Goal: Transaction & Acquisition: Book appointment/travel/reservation

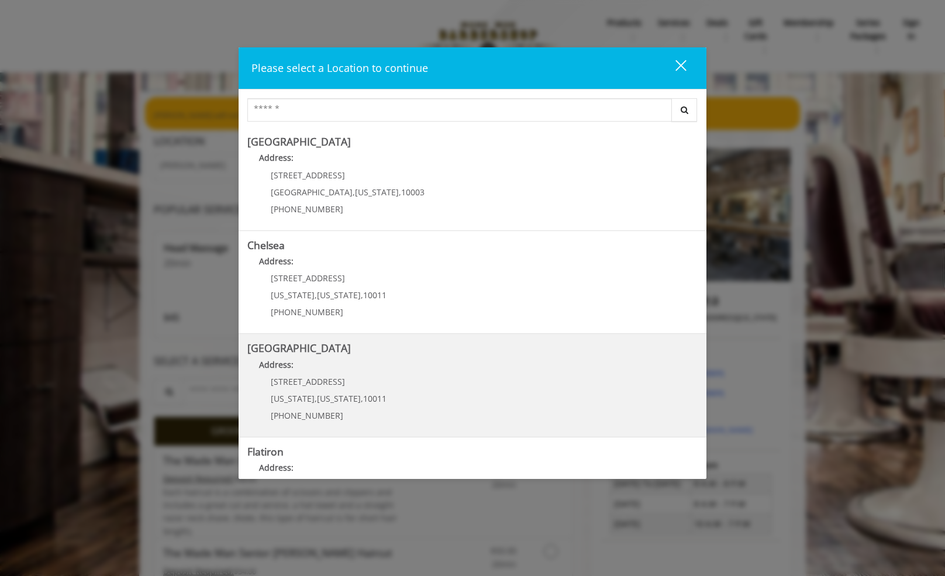
click at [465, 384] on Street "[GEOGRAPHIC_DATA] Address: [STREET_ADDRESS][US_STATE][US_STATE] (646) 850-0041" at bounding box center [472, 385] width 450 height 85
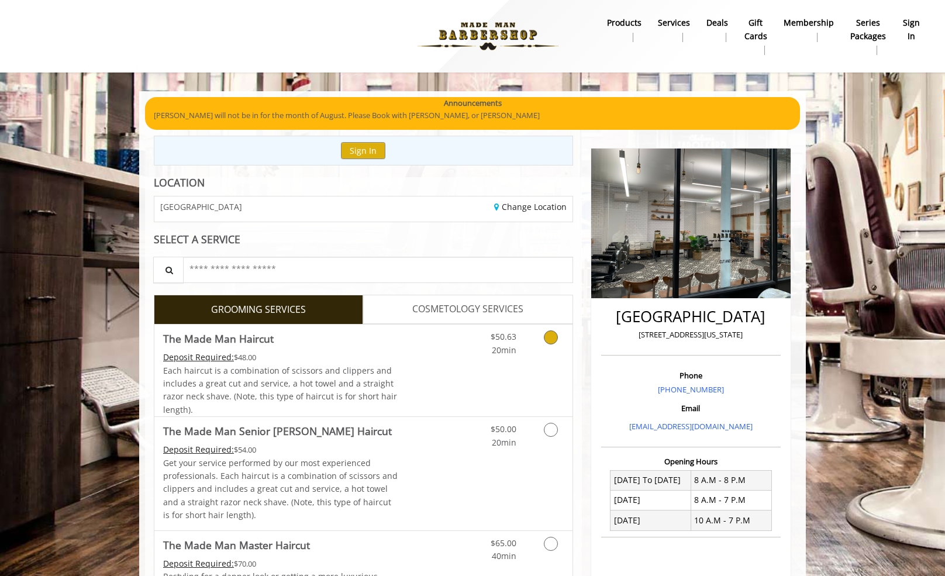
click at [556, 336] on icon "Grooming services" at bounding box center [551, 337] width 14 height 14
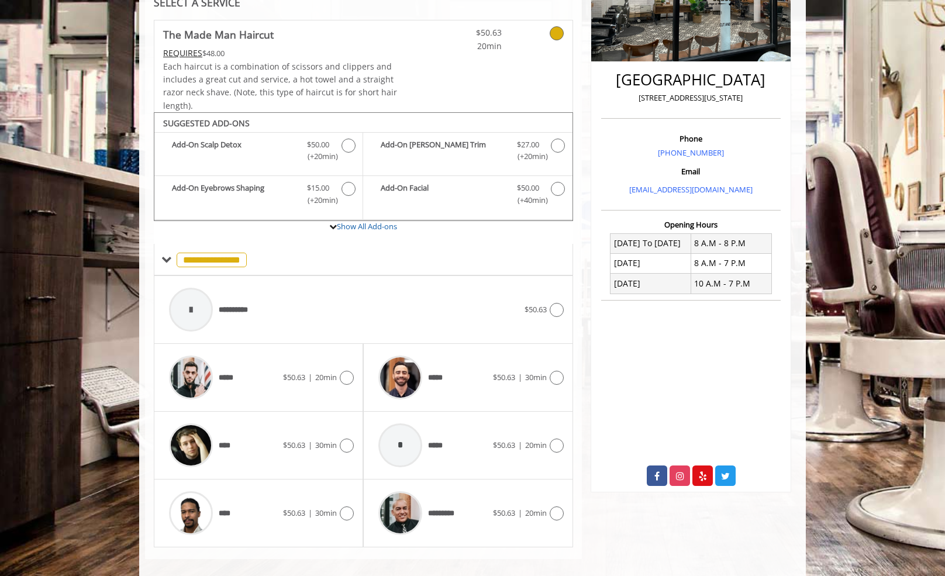
scroll to position [244, 0]
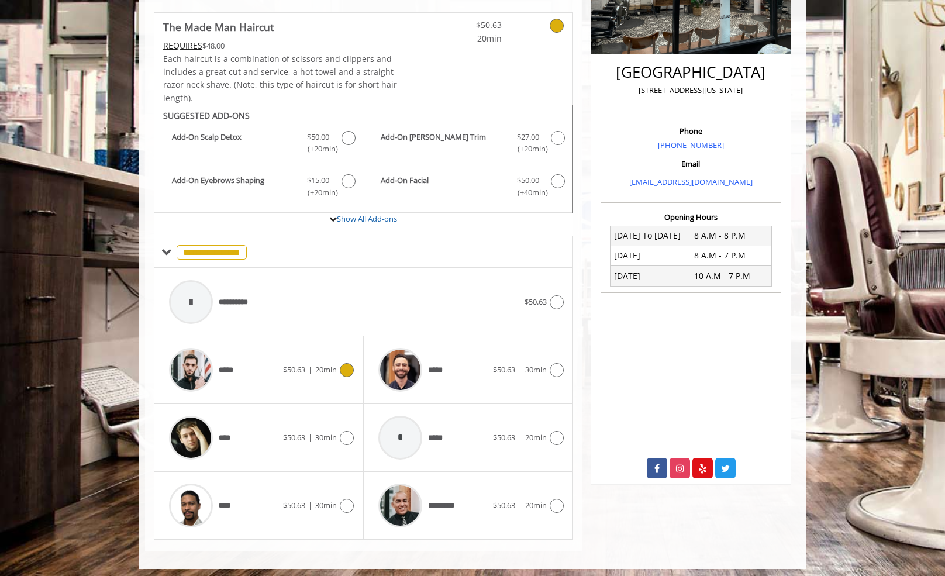
click at [347, 367] on icon at bounding box center [347, 370] width 14 height 14
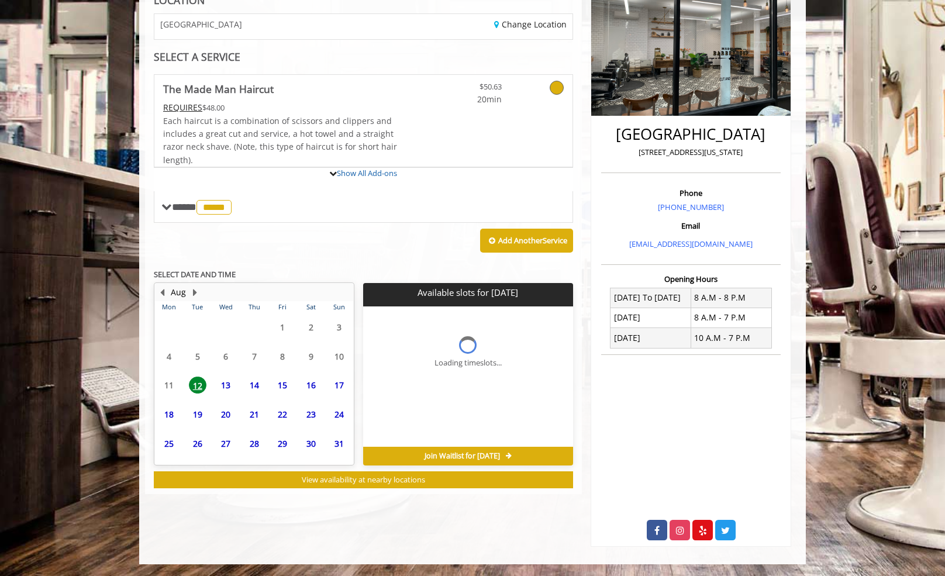
scroll to position [177, 0]
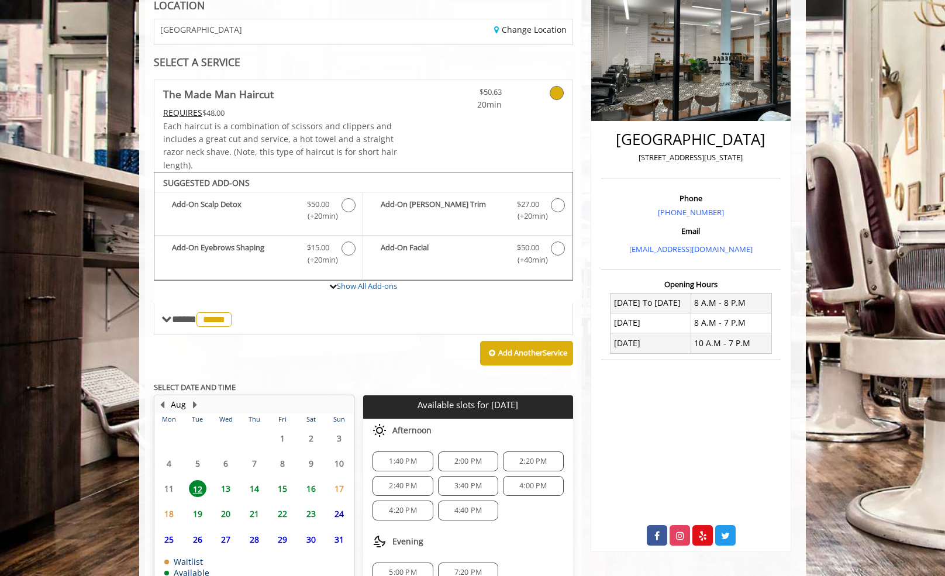
click at [224, 481] on span "13" at bounding box center [226, 488] width 18 height 17
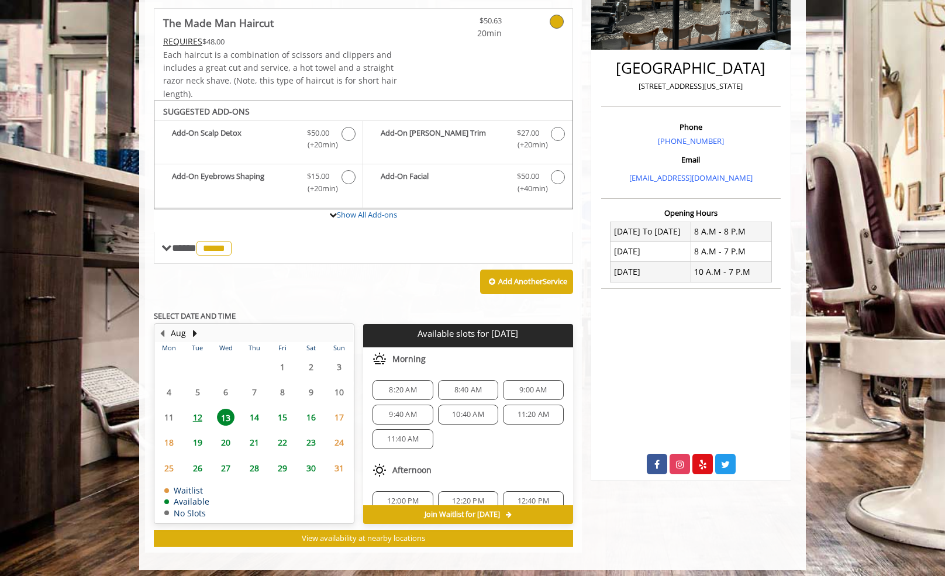
scroll to position [0, 0]
click at [198, 412] on span "12" at bounding box center [198, 417] width 18 height 17
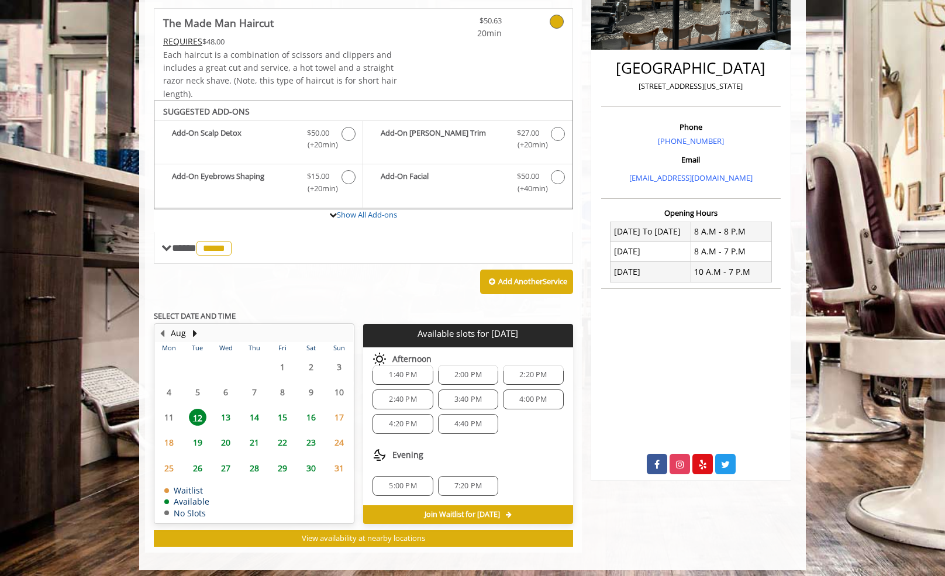
scroll to position [15, 0]
click at [231, 410] on span "13" at bounding box center [226, 417] width 18 height 17
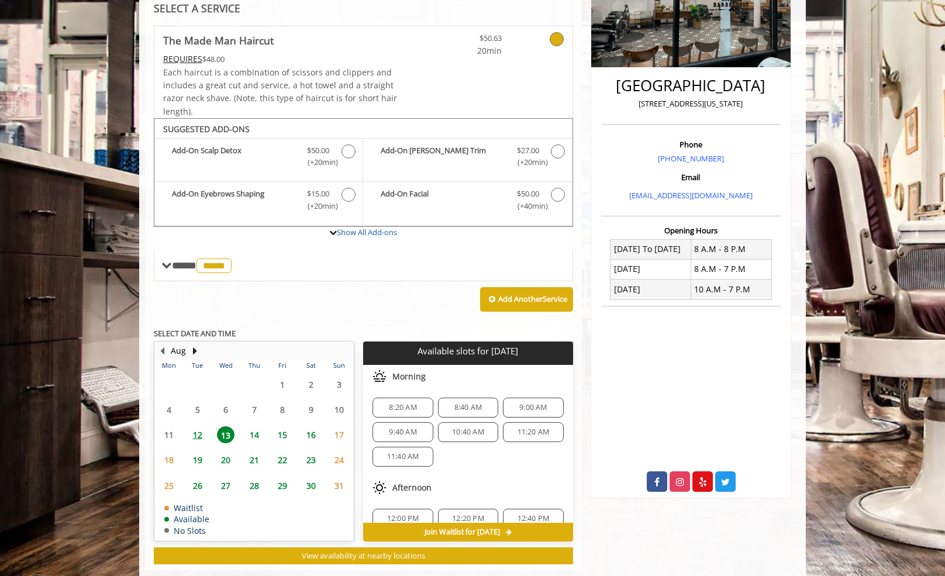
scroll to position [248, 0]
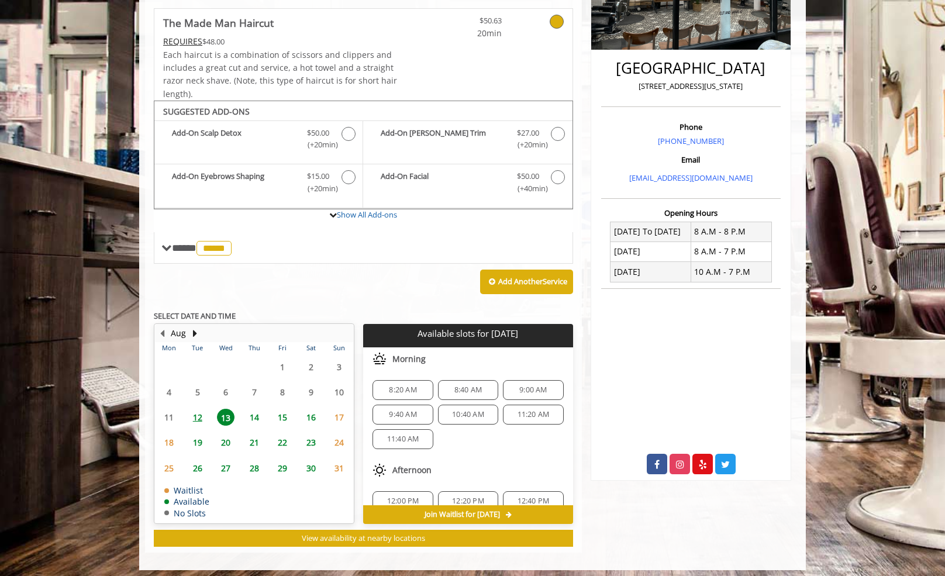
click at [248, 409] on span "14" at bounding box center [255, 417] width 18 height 17
click at [225, 412] on span "13" at bounding box center [226, 417] width 18 height 17
click at [407, 385] on span "8:20 AM" at bounding box center [402, 389] width 27 height 9
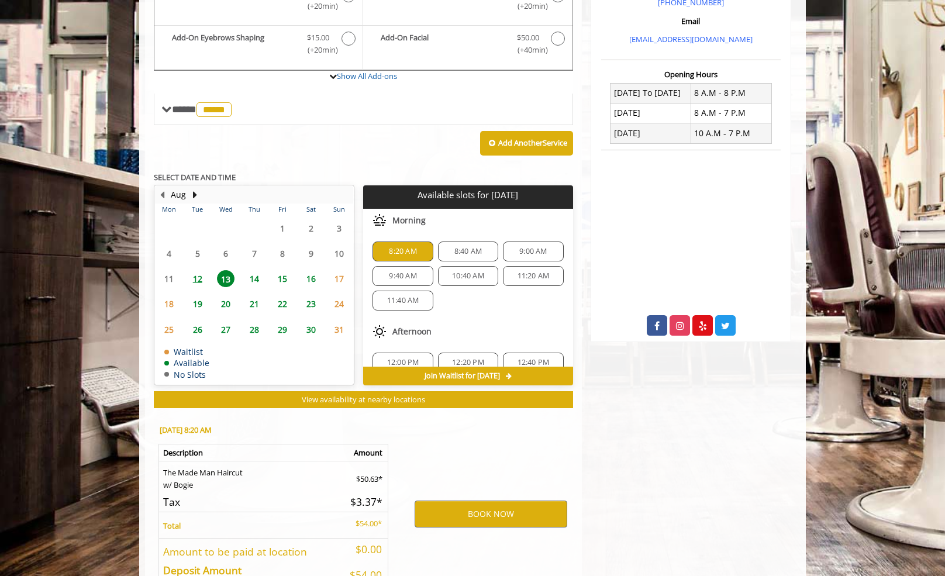
scroll to position [457, 0]
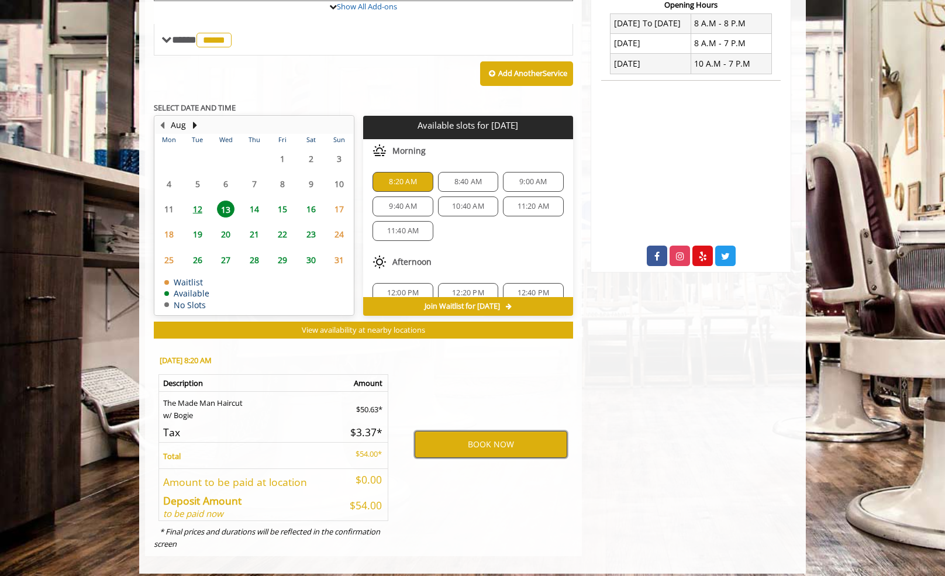
click at [465, 437] on button "BOOK NOW" at bounding box center [491, 444] width 153 height 27
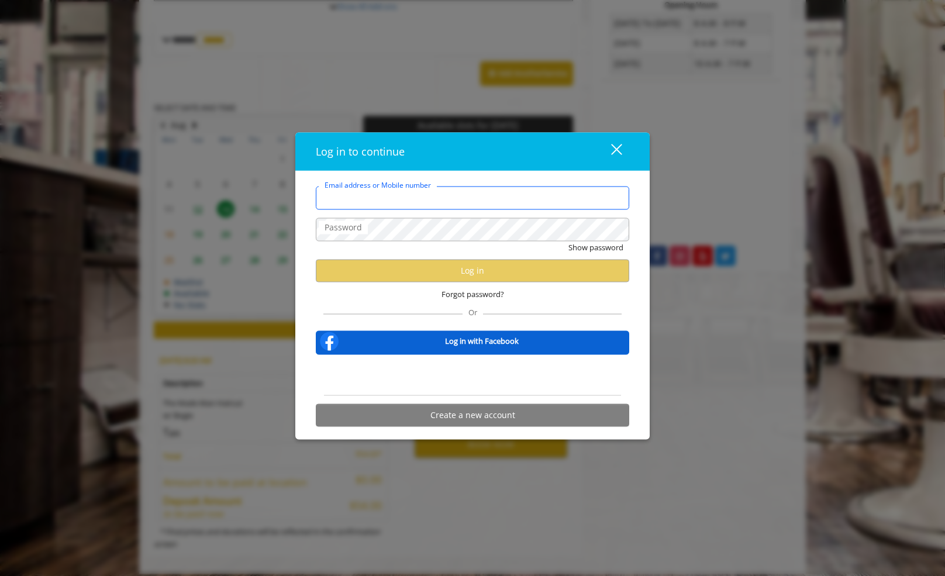
type input "**********"
click at [489, 171] on div "Log in to continue close" at bounding box center [472, 151] width 354 height 39
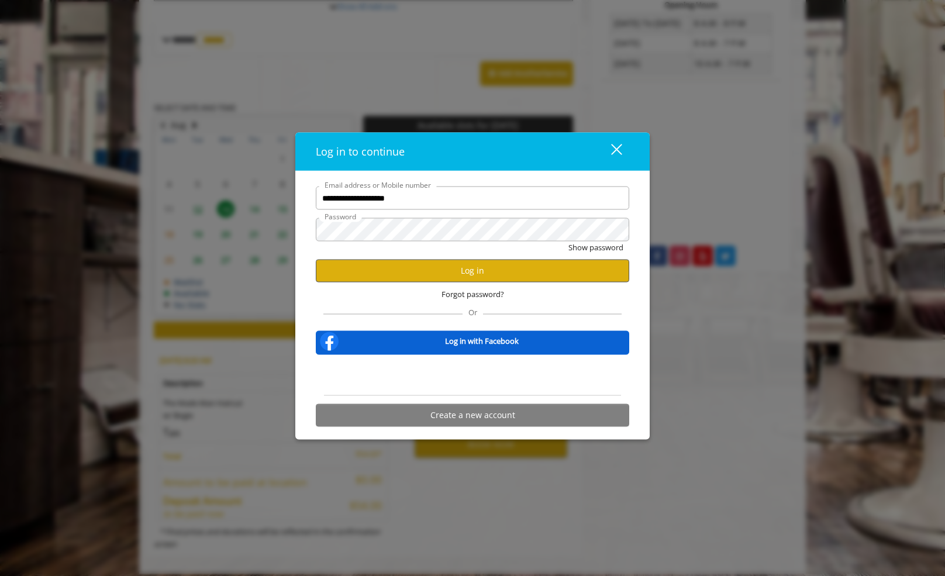
click at [496, 275] on button "Log in" at bounding box center [472, 270] width 313 height 23
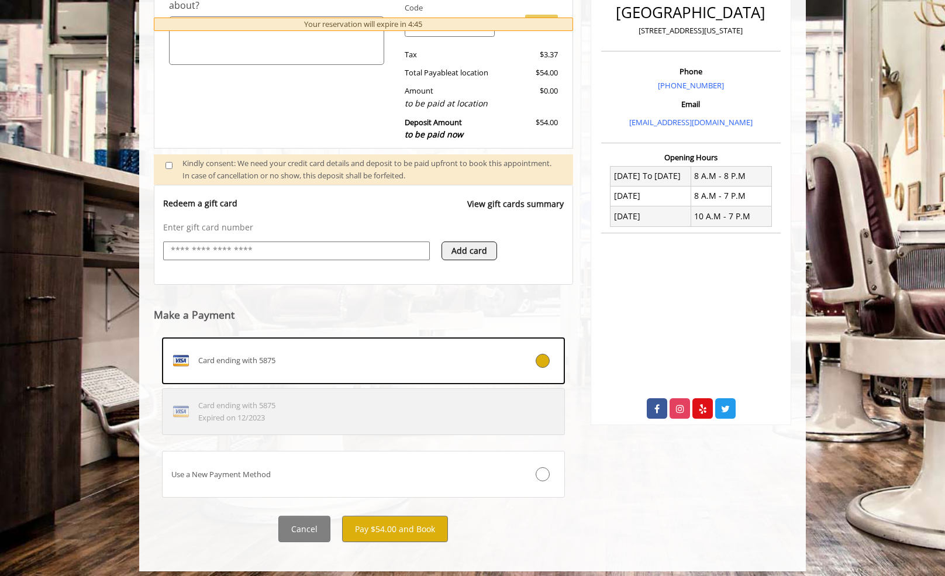
scroll to position [303, 0]
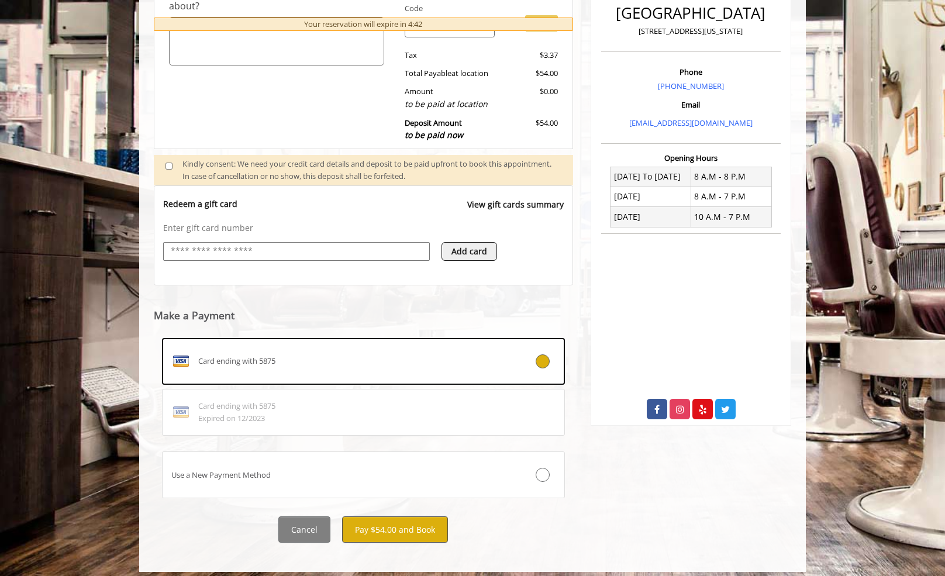
click at [385, 521] on button "Pay $54.00 and Book" at bounding box center [395, 529] width 106 height 26
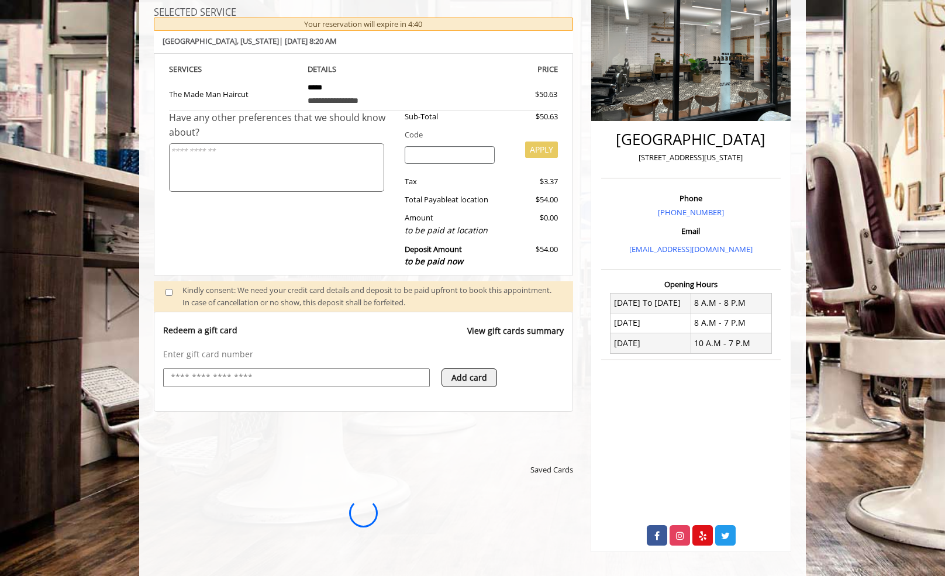
scroll to position [0, 0]
